Goal: Find specific page/section: Find specific page/section

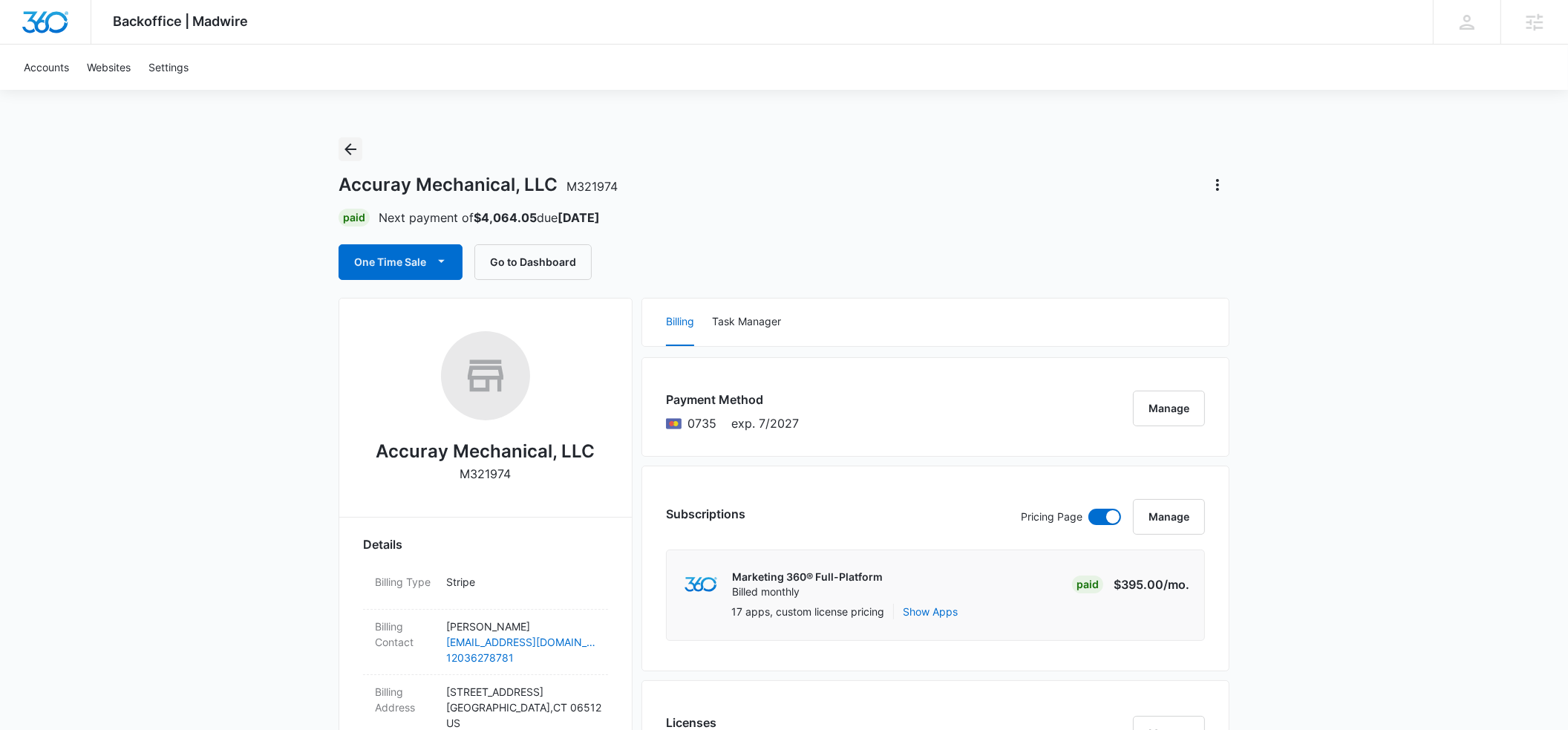
click at [351, 149] on icon "Back" at bounding box center [350, 149] width 18 height 18
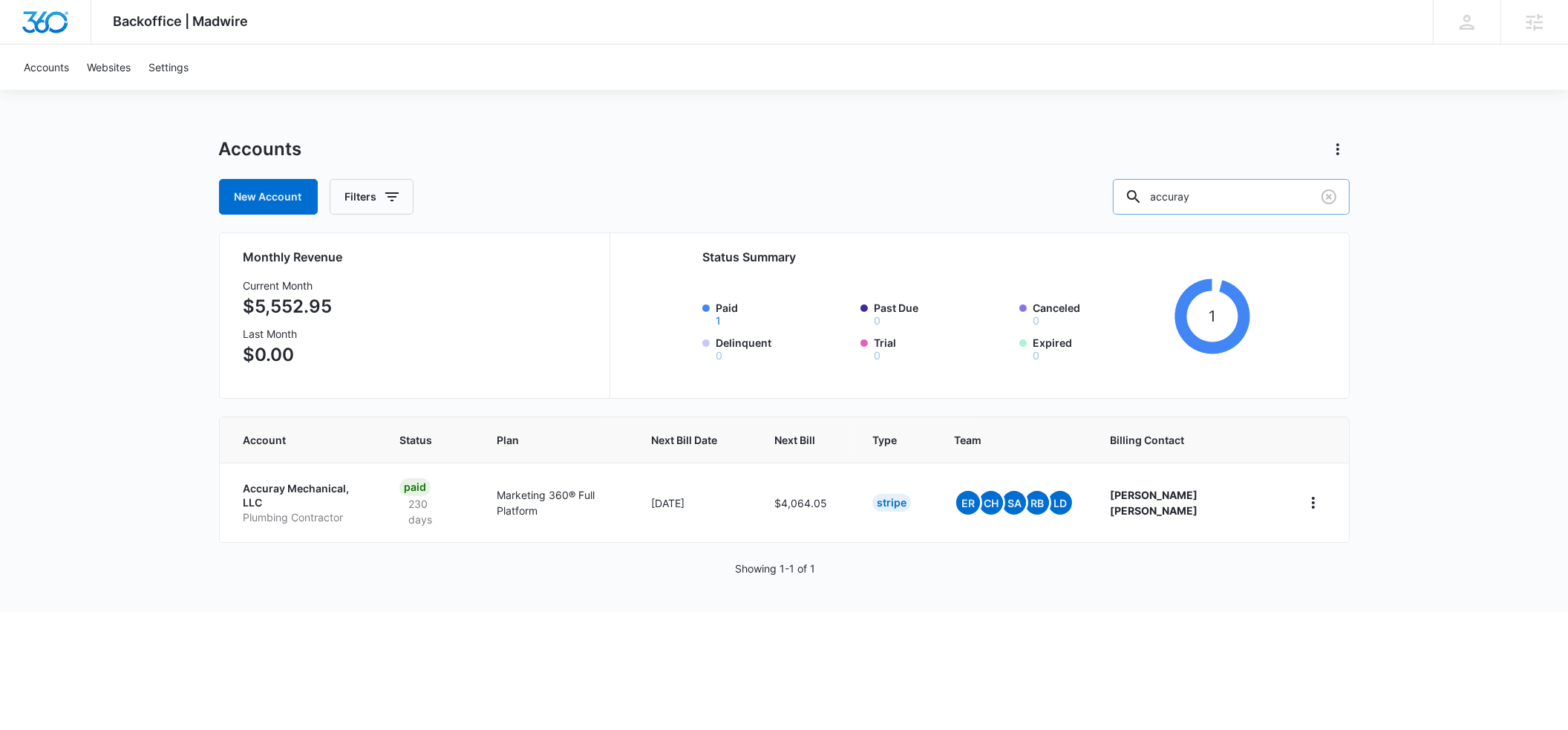
drag, startPoint x: 1237, startPoint y: 196, endPoint x: 1182, endPoint y: 200, distance: 55.1
click at [1182, 200] on div "accuray" at bounding box center [1231, 197] width 237 height 36
type input "[PERSON_NAME]"
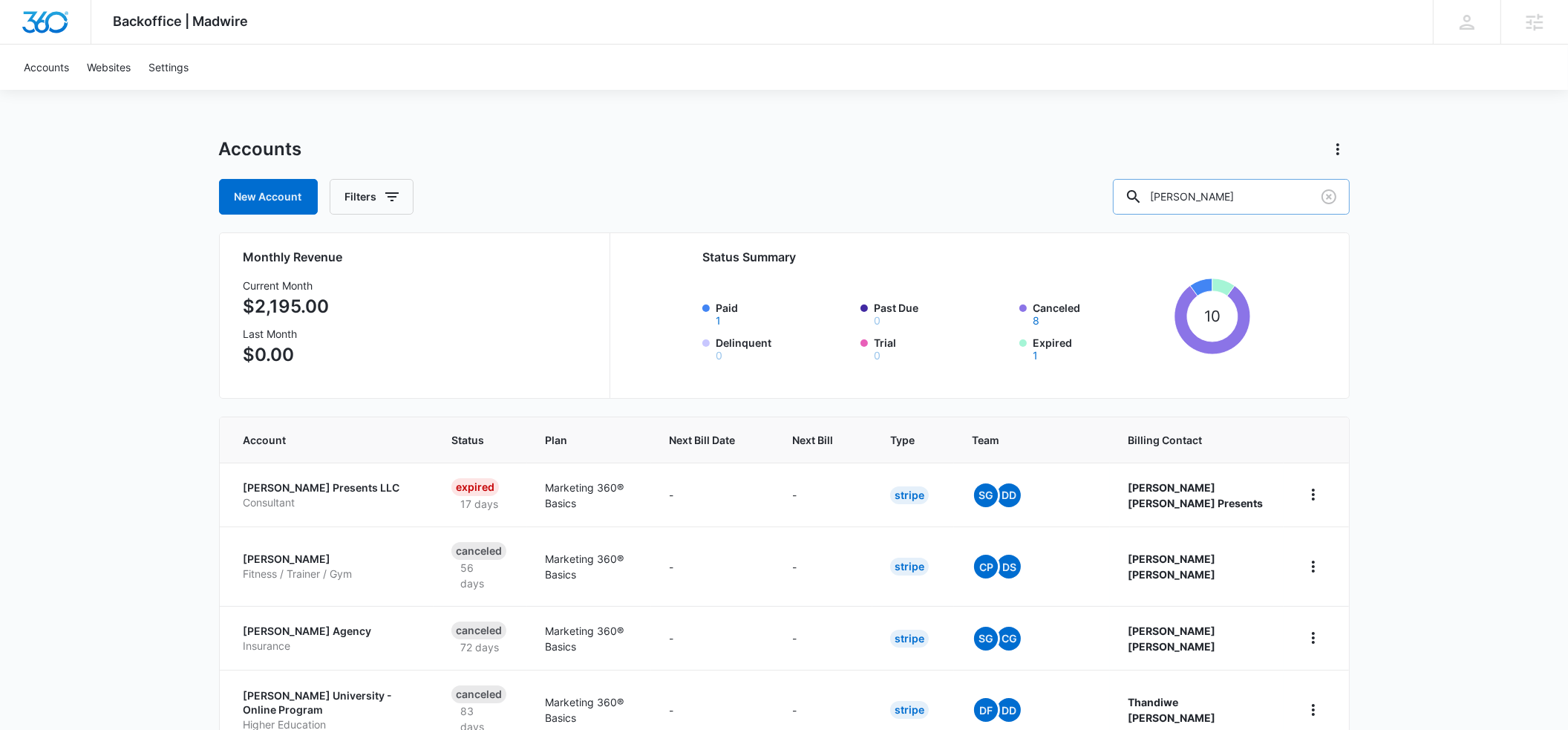
click at [1244, 197] on input "[PERSON_NAME]" at bounding box center [1231, 197] width 237 height 36
type input "howard serv"
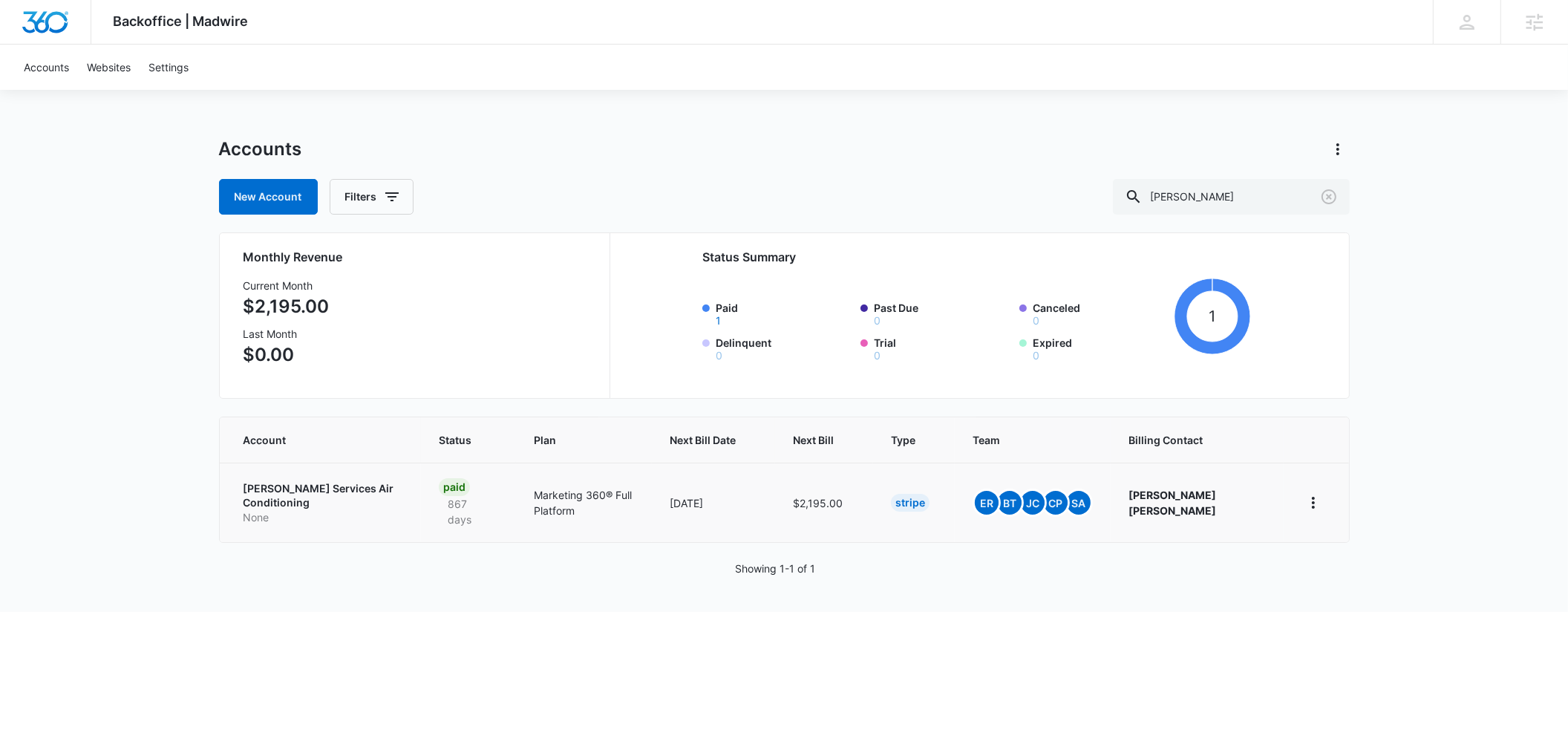
click at [327, 488] on p "Howard Services Air Conditioning" at bounding box center [324, 495] width 161 height 29
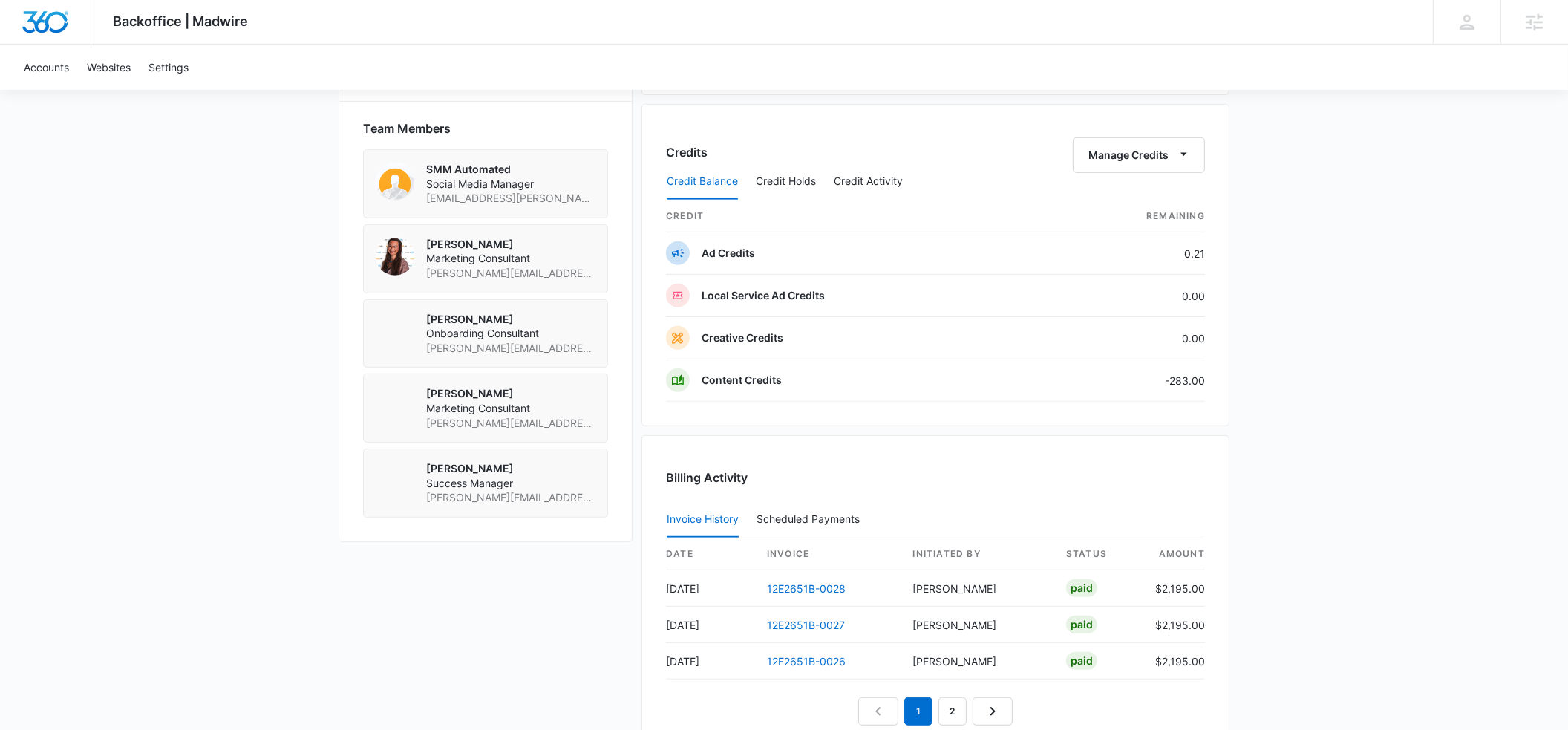
scroll to position [1090, 0]
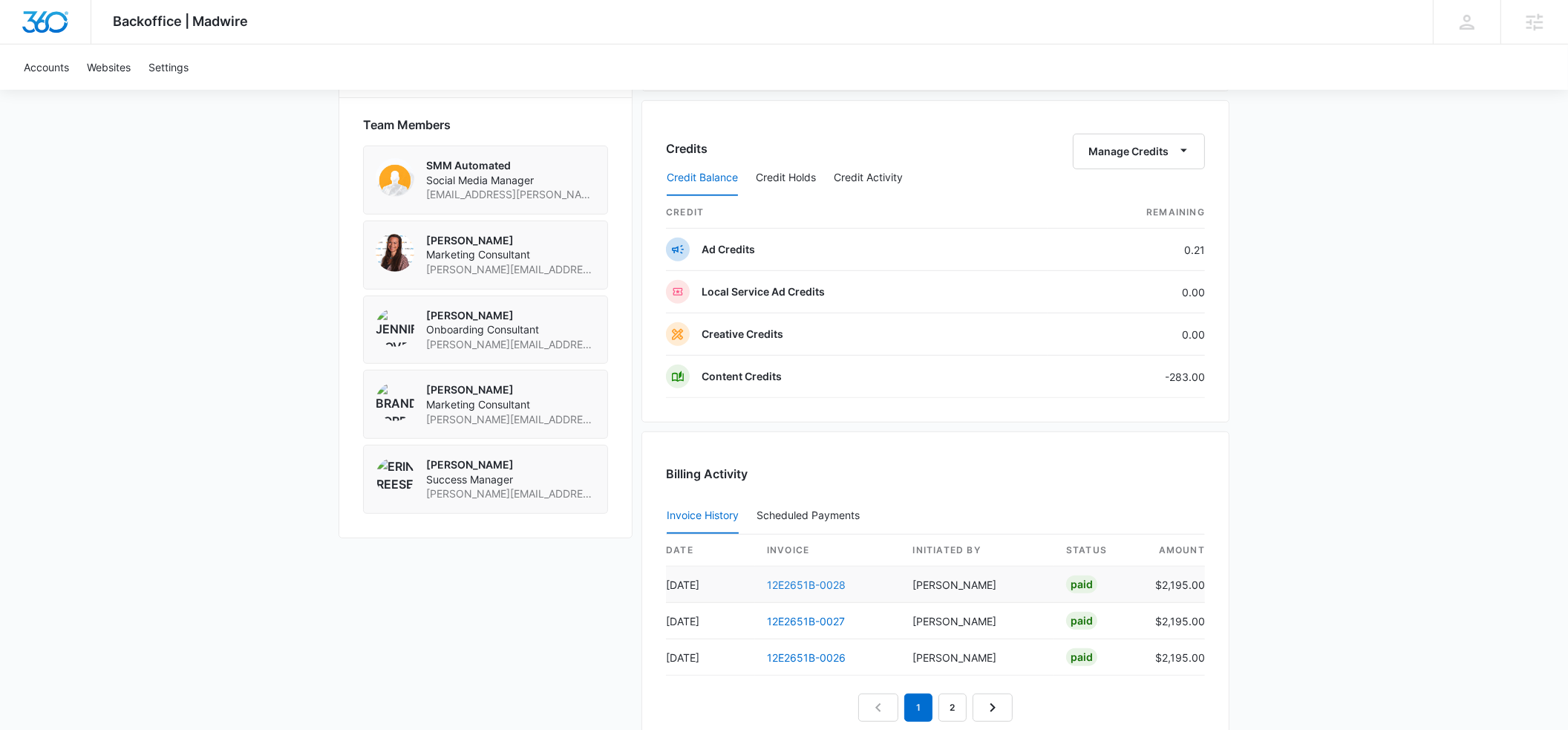
click at [836, 580] on link "12E2651B-0028" at bounding box center [806, 585] width 78 height 12
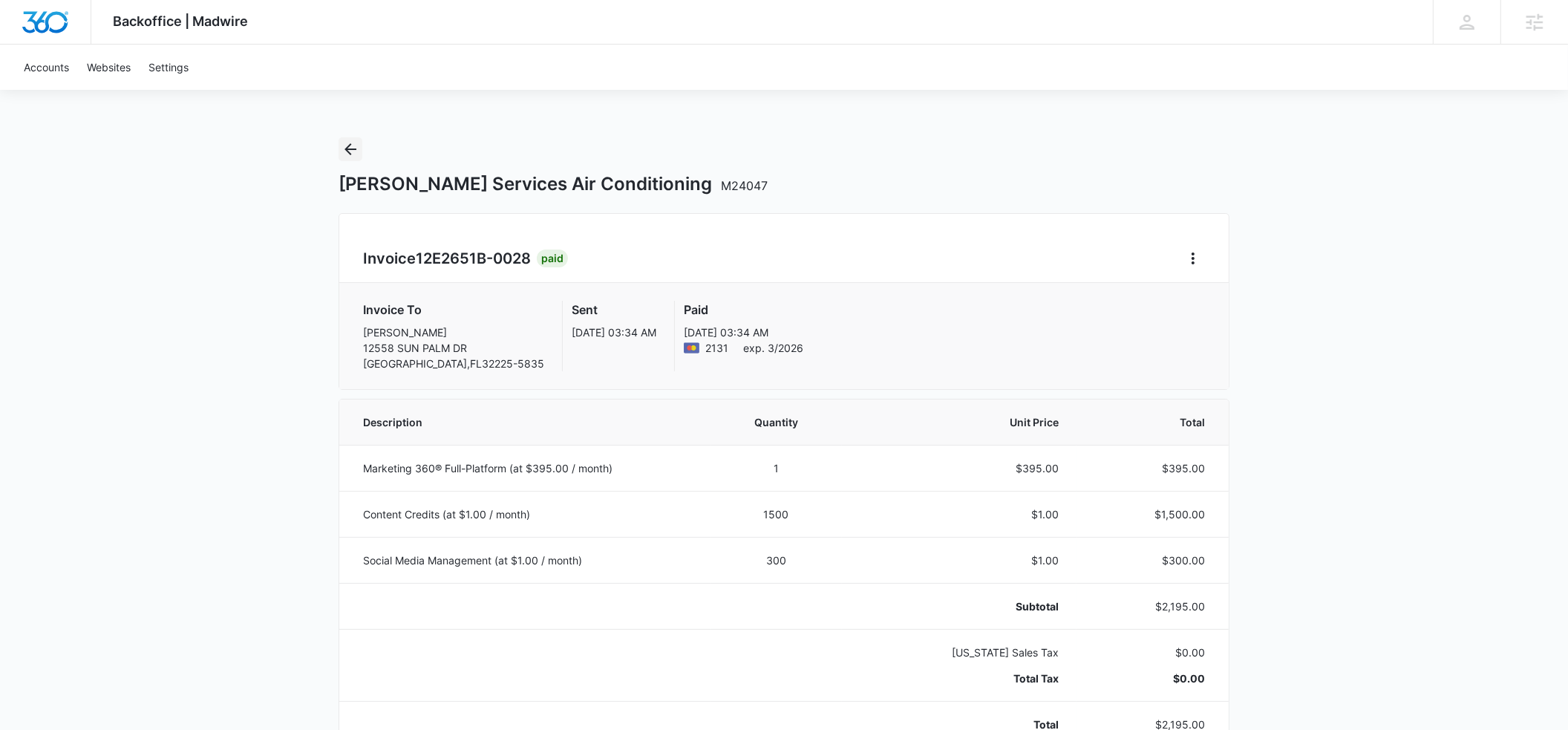
click at [351, 151] on icon "Back" at bounding box center [350, 149] width 18 height 18
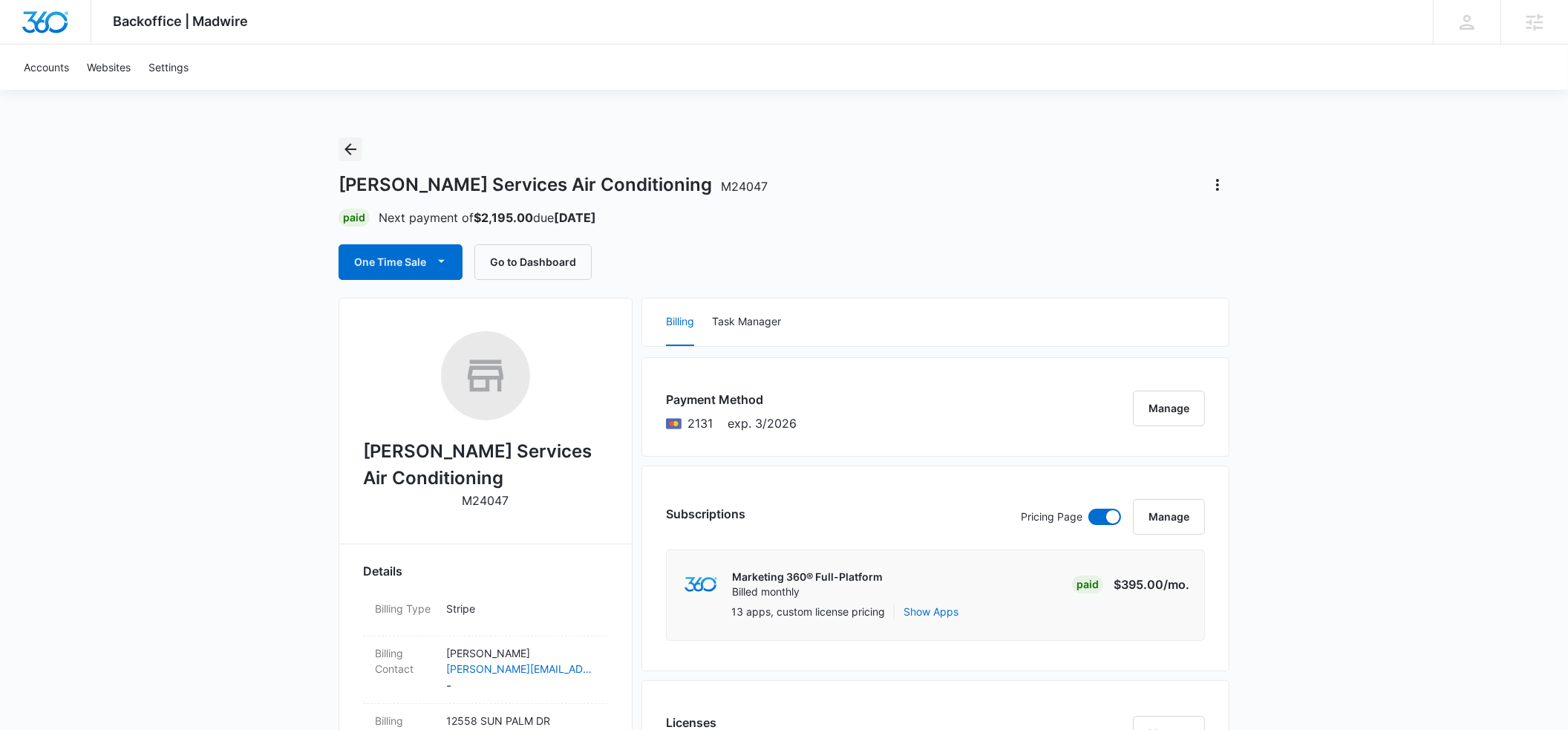
click at [345, 152] on icon "Back" at bounding box center [350, 149] width 18 height 18
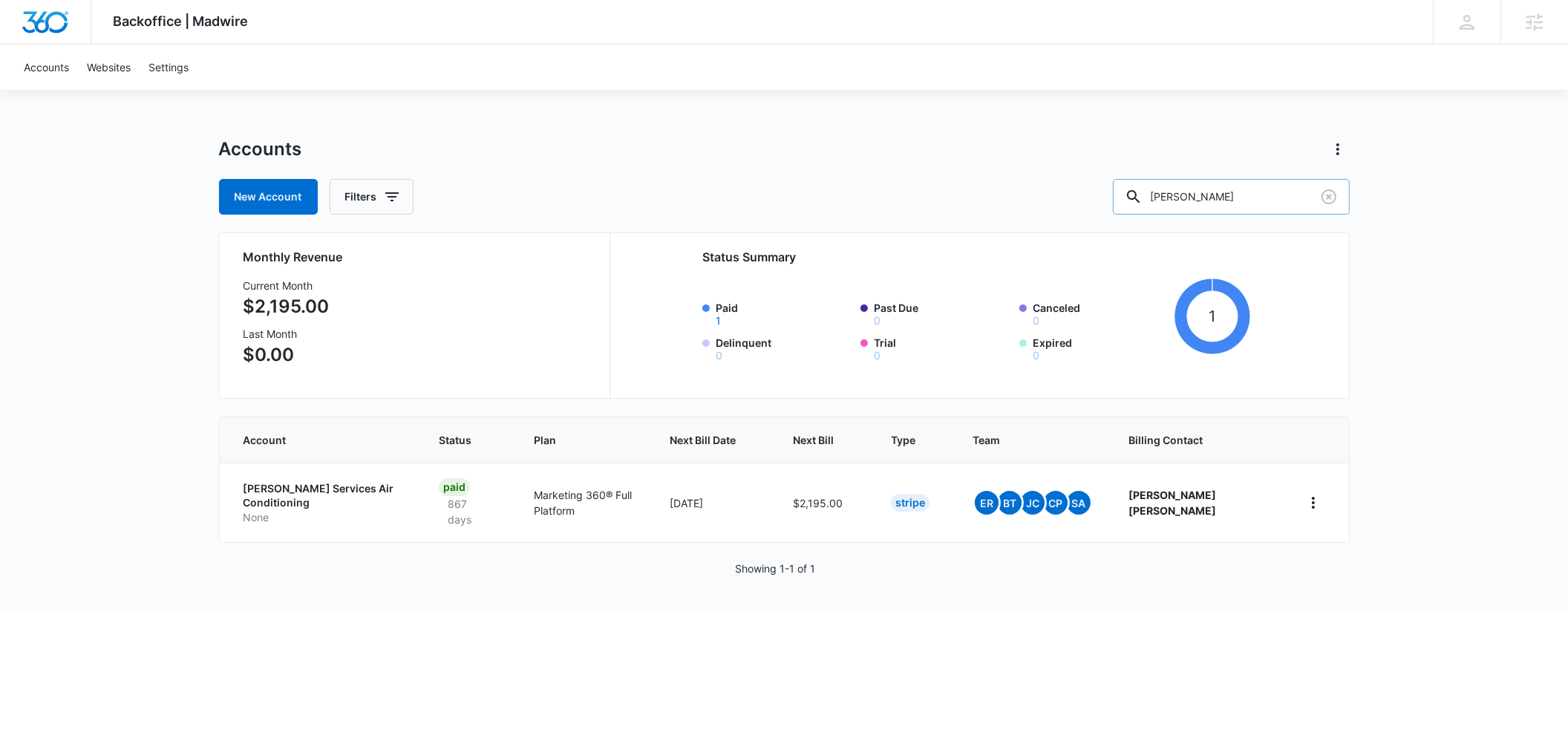
drag, startPoint x: 1258, startPoint y: 197, endPoint x: 1172, endPoint y: 195, distance: 86.0
click at [1172, 195] on div "howard serv" at bounding box center [1231, 197] width 237 height 36
type input "broadway kids"
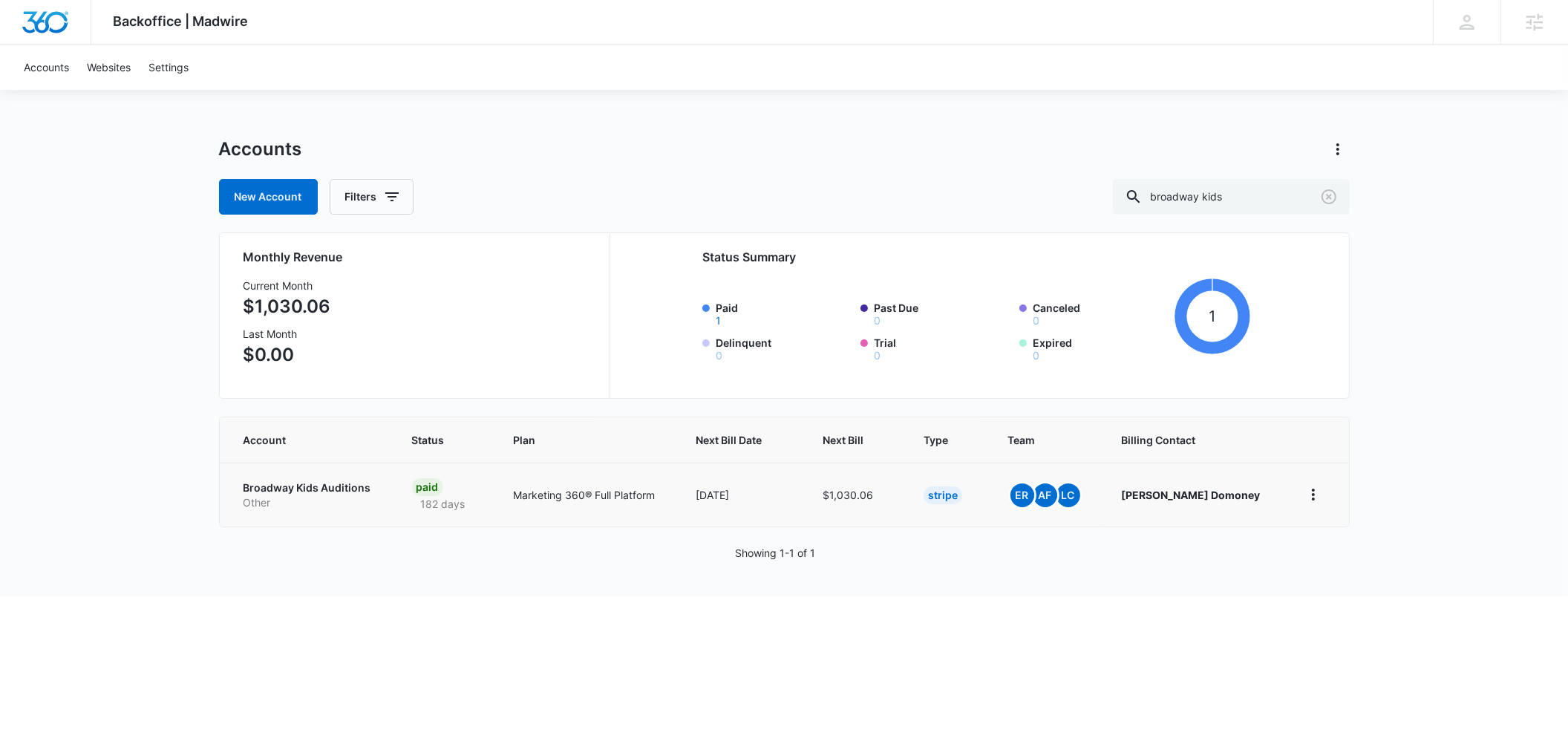
click at [262, 485] on p "Broadway Kids Auditions" at bounding box center [310, 488] width 133 height 15
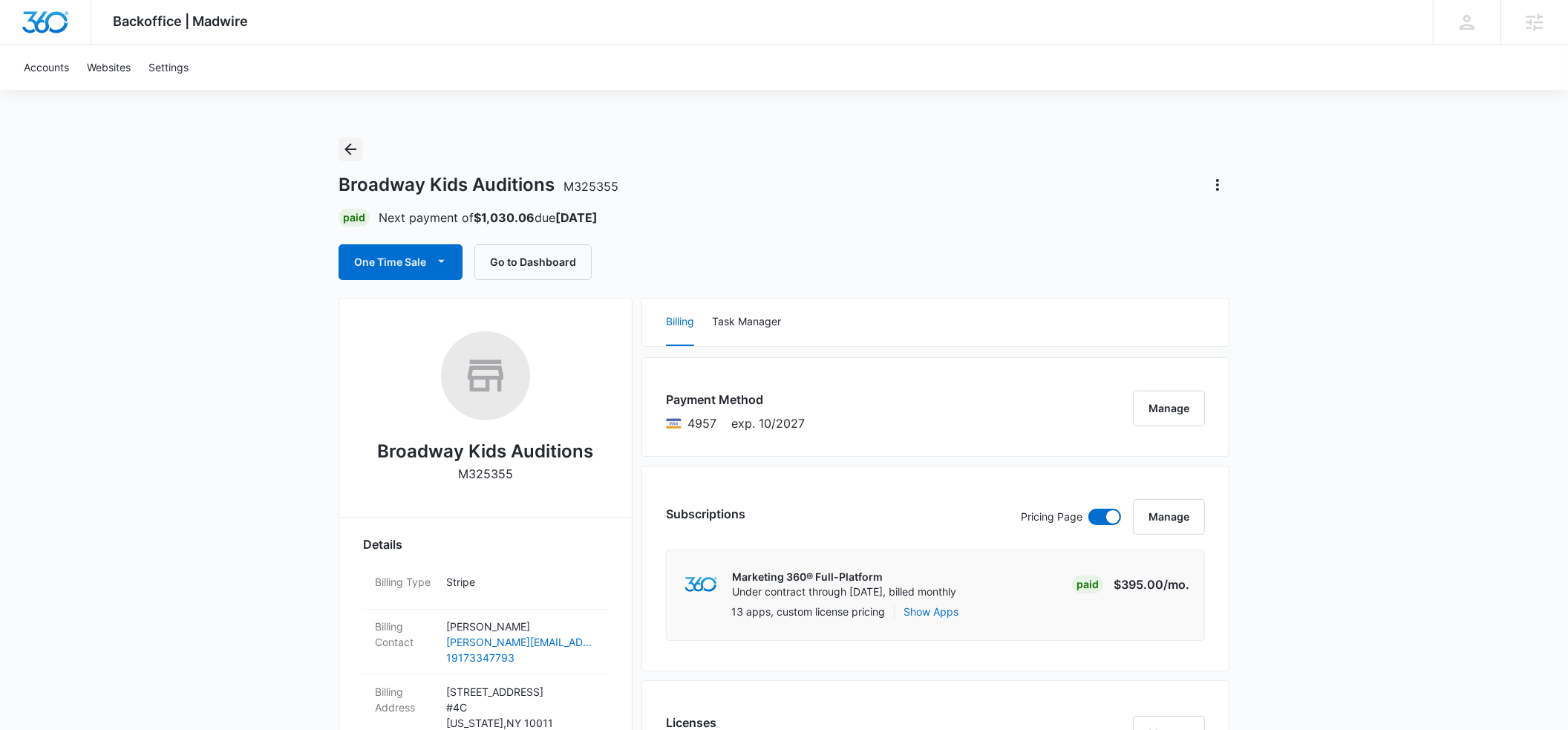
drag, startPoint x: 346, startPoint y: 145, endPoint x: 357, endPoint y: 150, distance: 12.1
click at [346, 145] on icon "Back" at bounding box center [350, 149] width 18 height 18
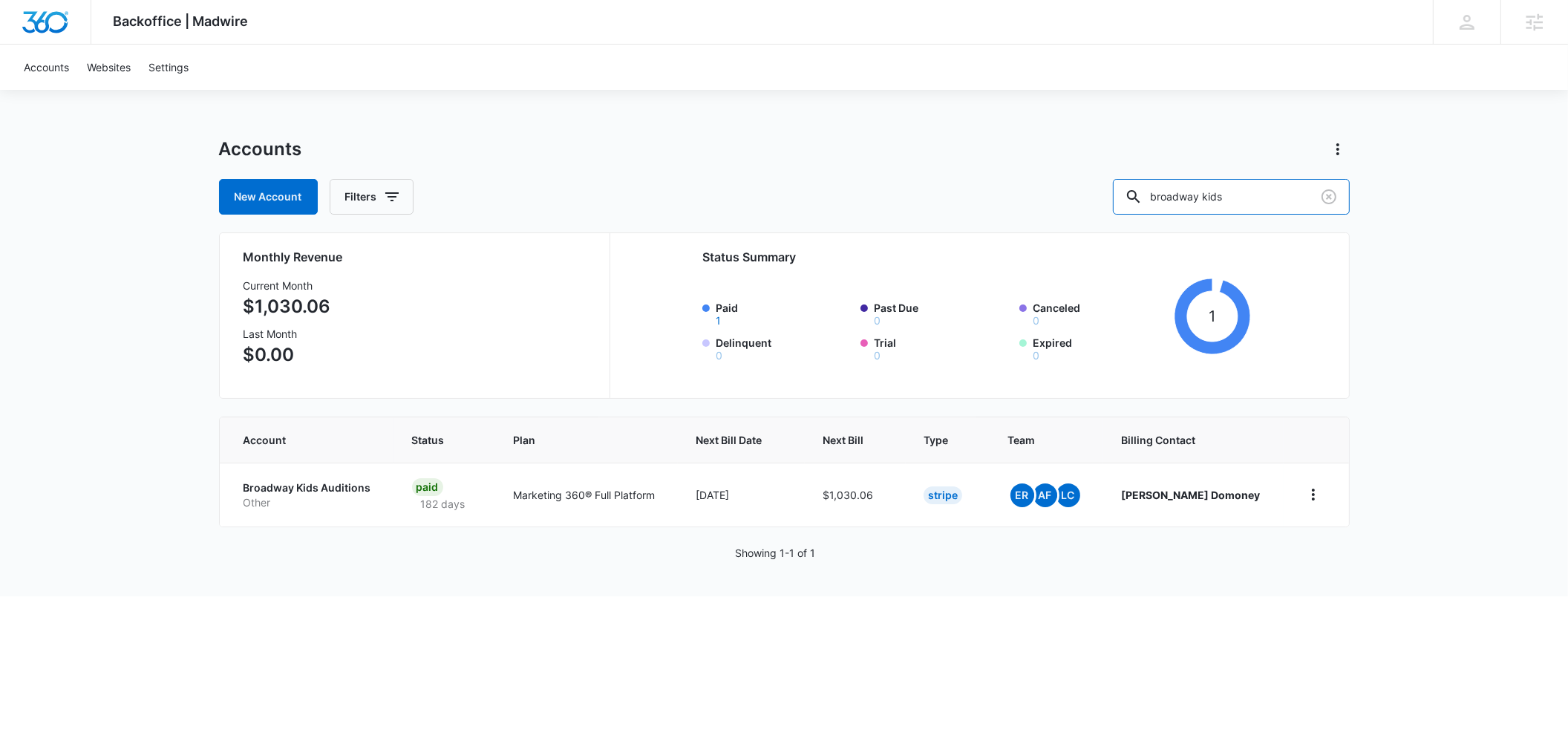
drag, startPoint x: 1272, startPoint y: 194, endPoint x: 1143, endPoint y: 196, distance: 129.0
click at [1143, 196] on div "New Account Filters broadway kids" at bounding box center [784, 197] width 1131 height 36
type input "safe plumbing"
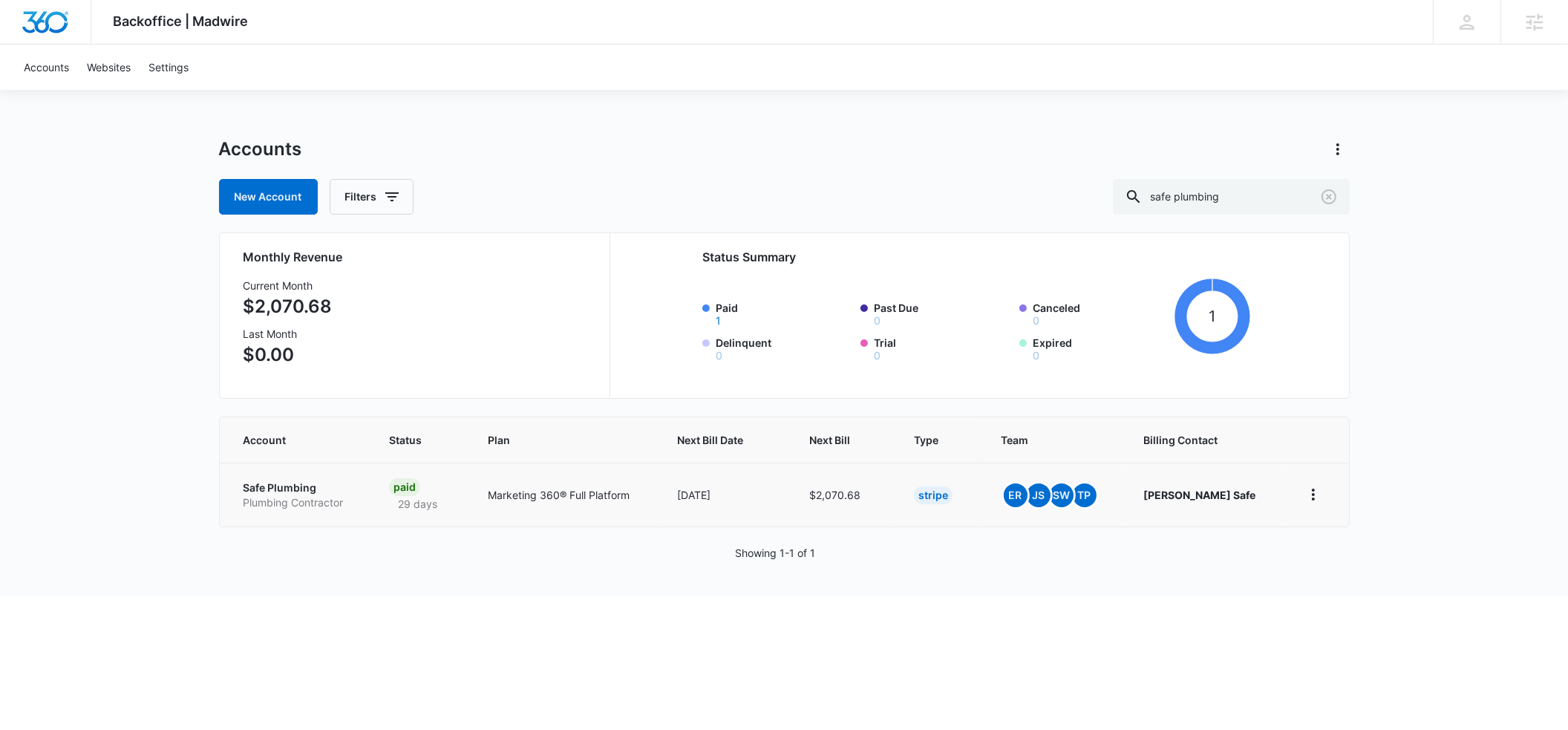
click at [250, 488] on p "Safe Plumbing" at bounding box center [299, 488] width 110 height 15
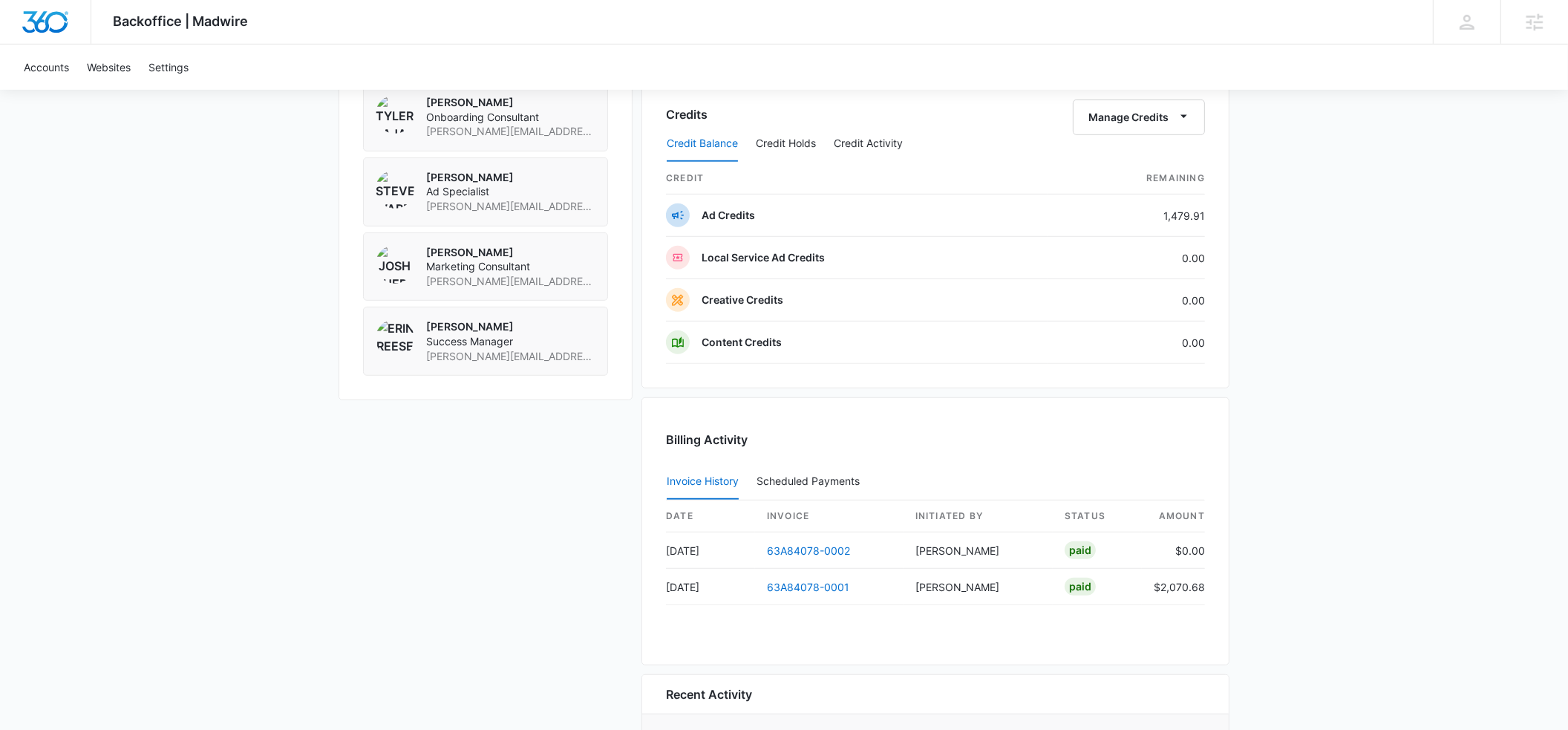
scroll to position [1250, 0]
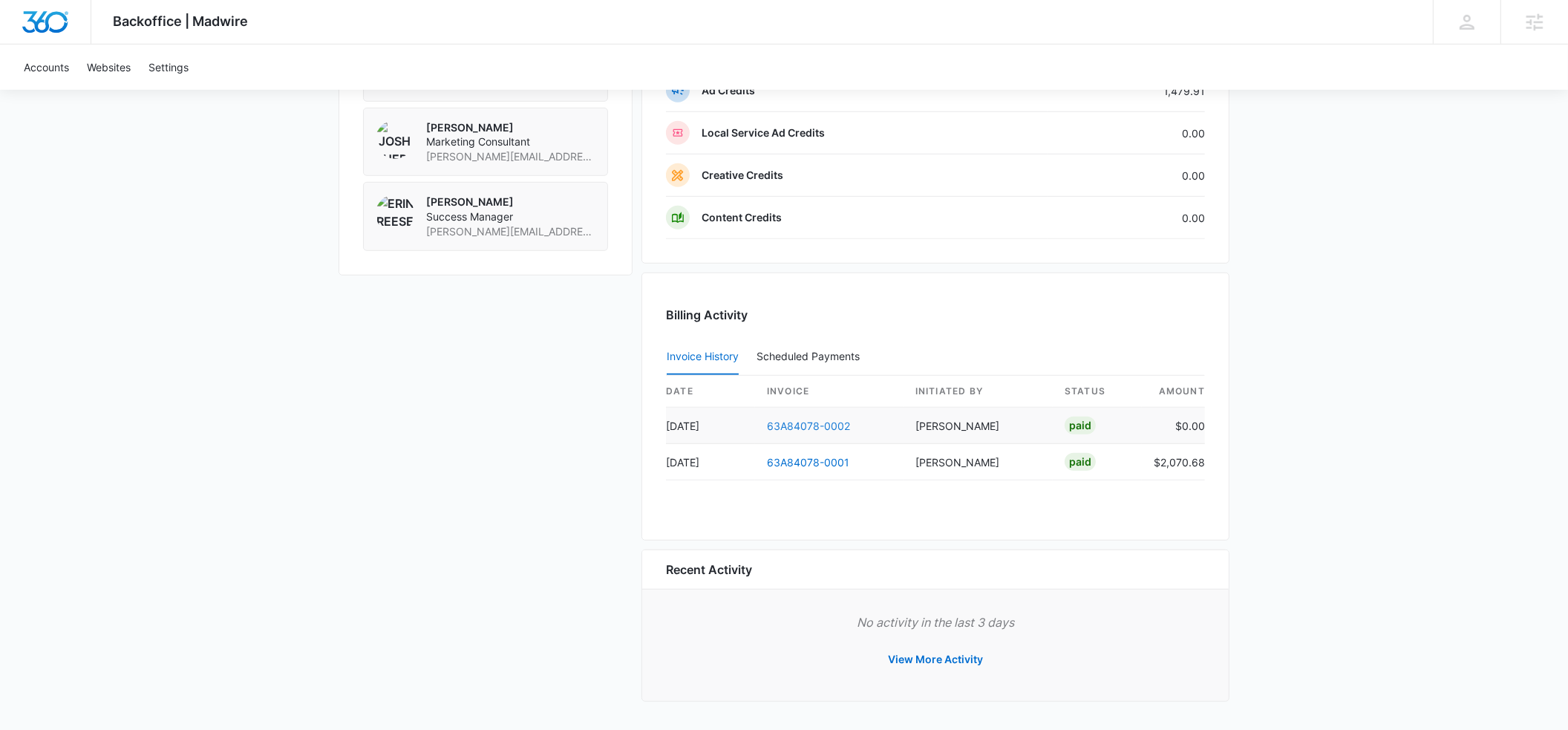
click at [789, 422] on link "63A84078-0002" at bounding box center [808, 426] width 83 height 12
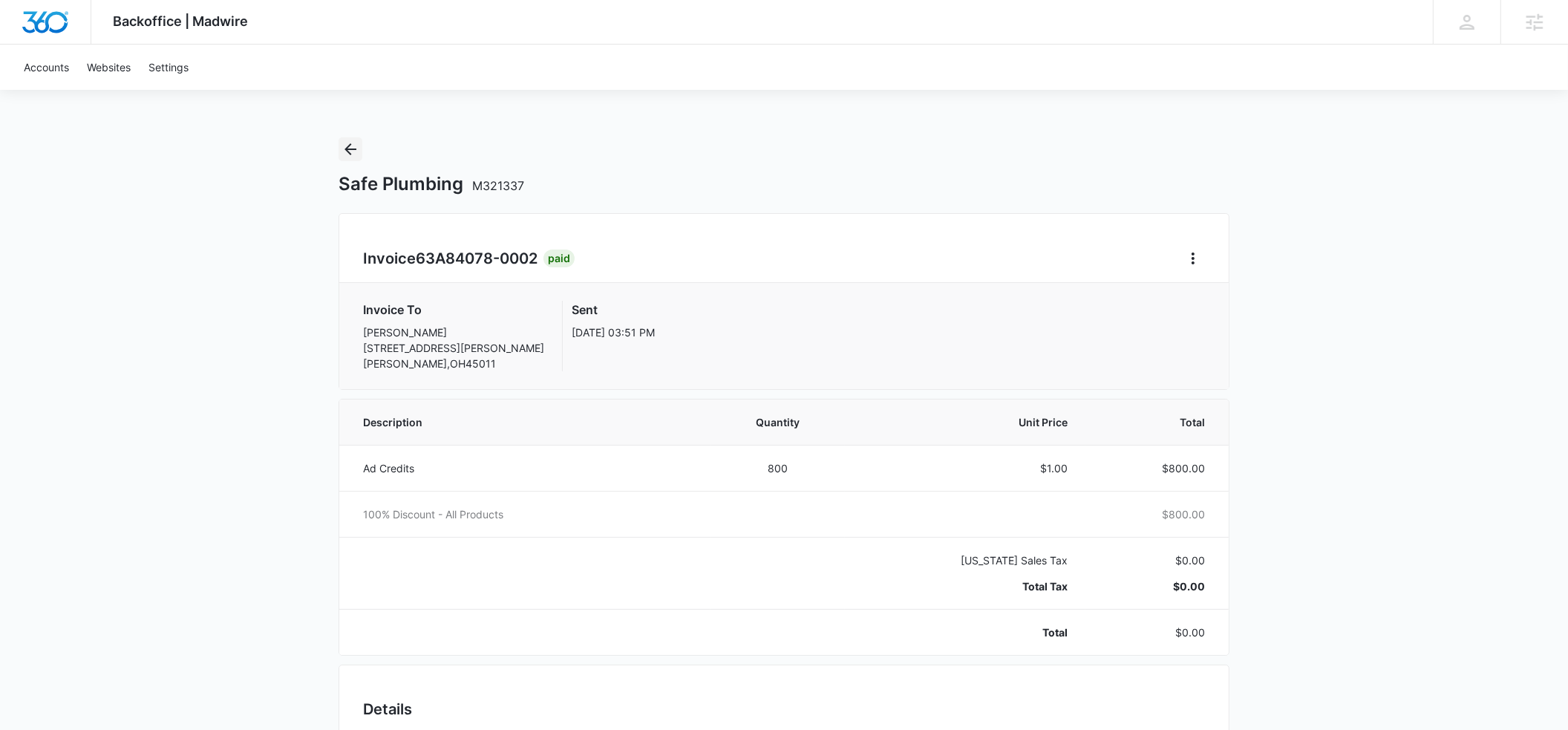
click at [349, 153] on icon "Back" at bounding box center [350, 149] width 12 height 12
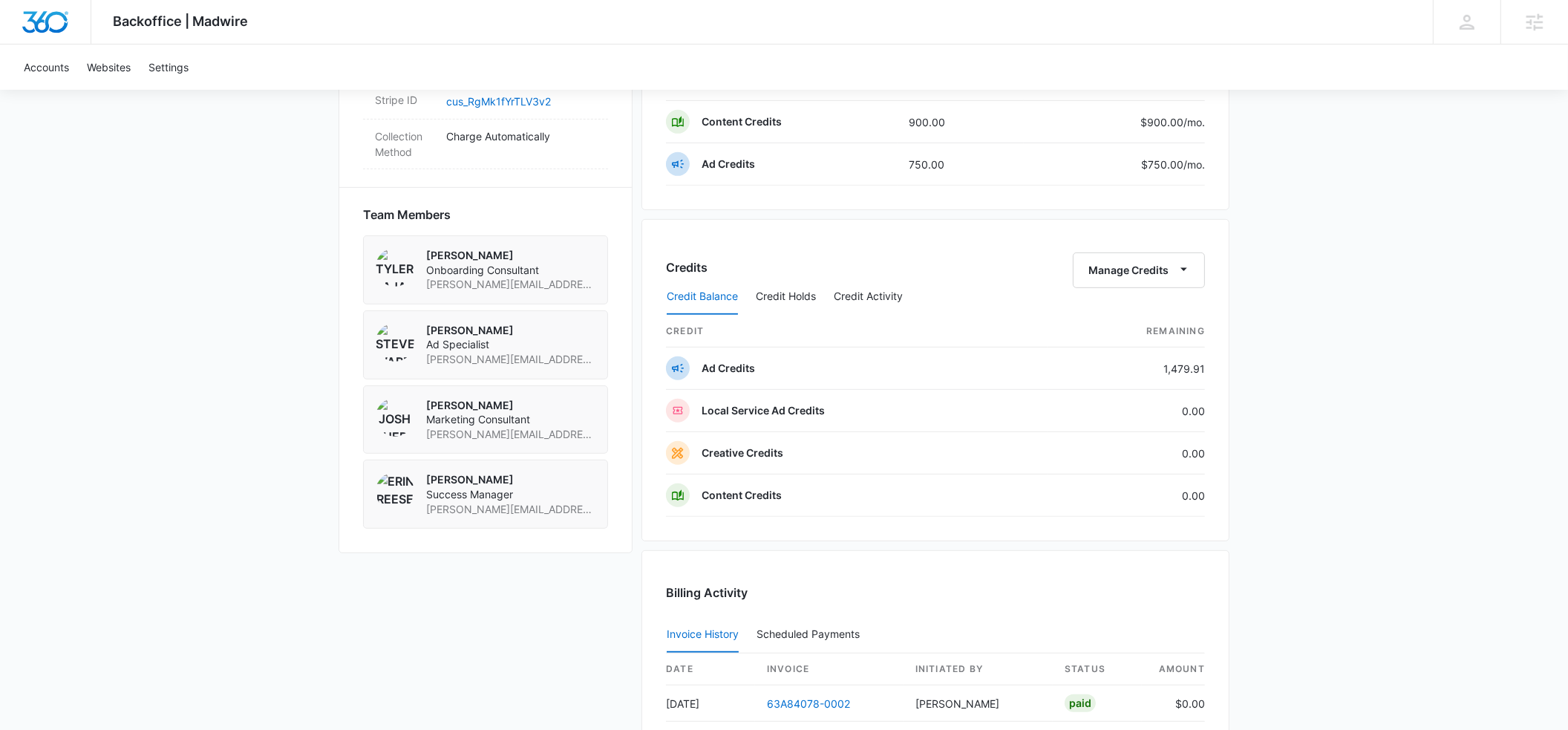
scroll to position [976, 0]
